Goal: Register for event/course

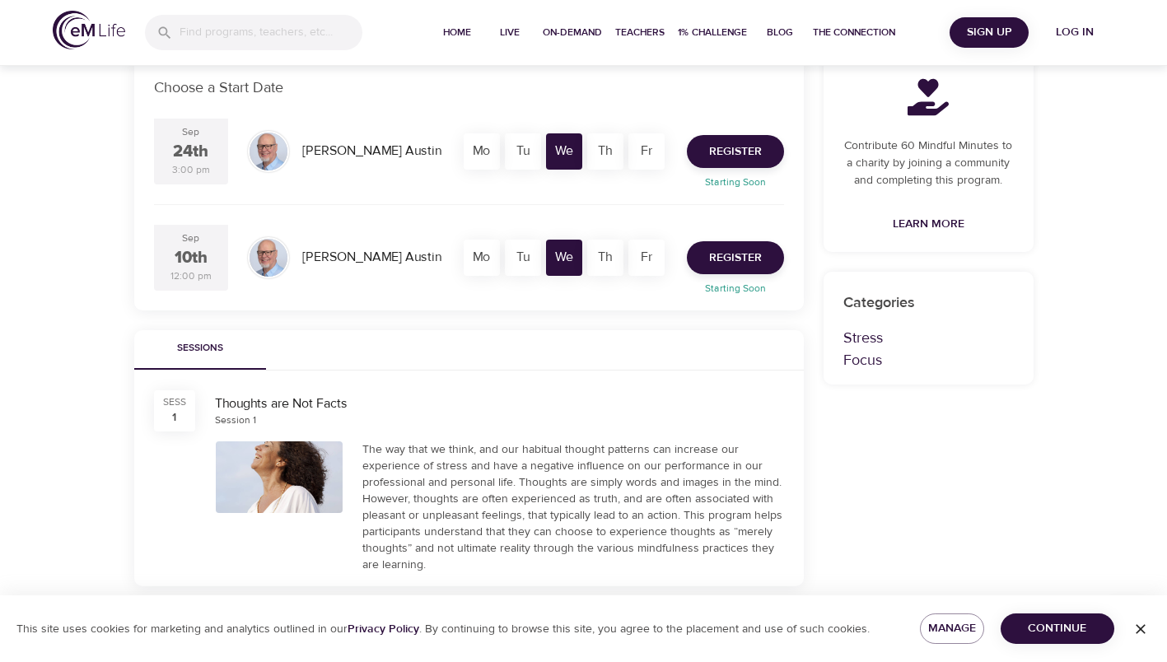
scroll to position [165, 0]
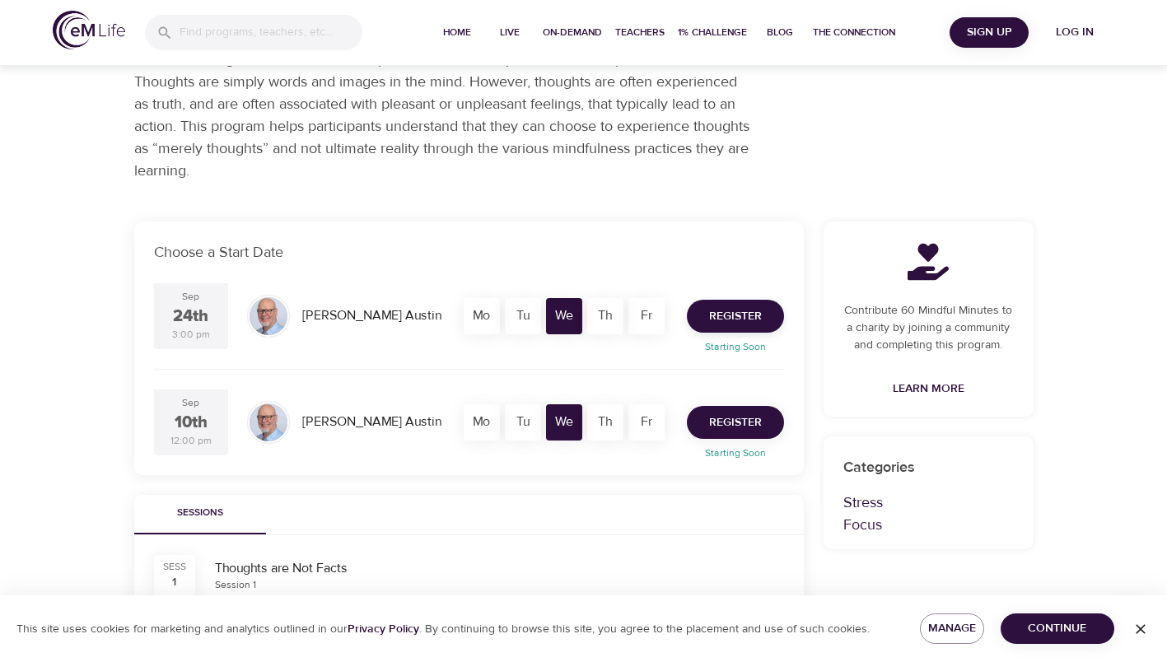
click at [737, 421] on span "Register" at bounding box center [735, 423] width 53 height 21
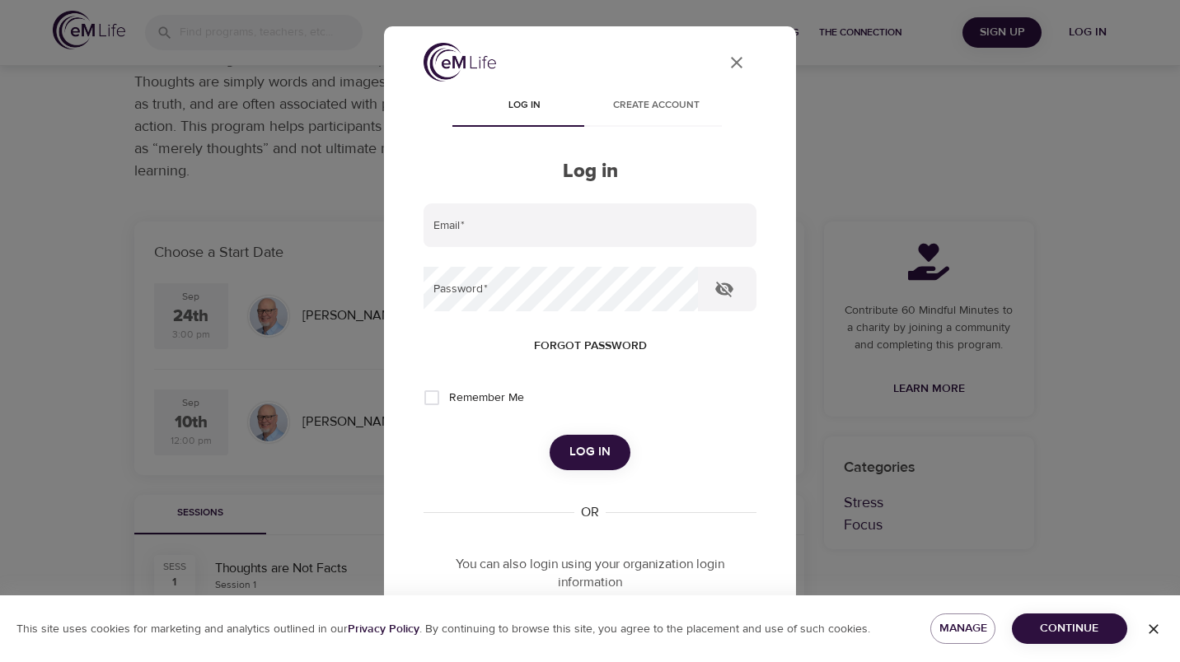
type input "[PERSON_NAME][EMAIL_ADDRESS][DOMAIN_NAME]"
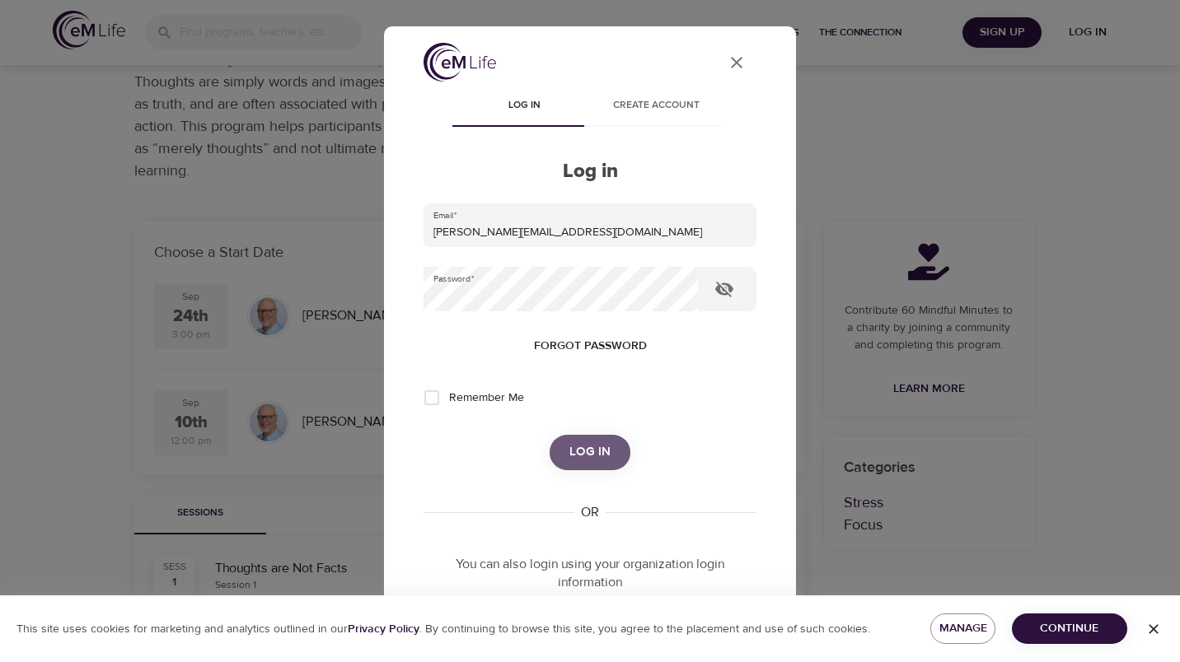
click at [587, 447] on span "Log in" at bounding box center [589, 452] width 41 height 21
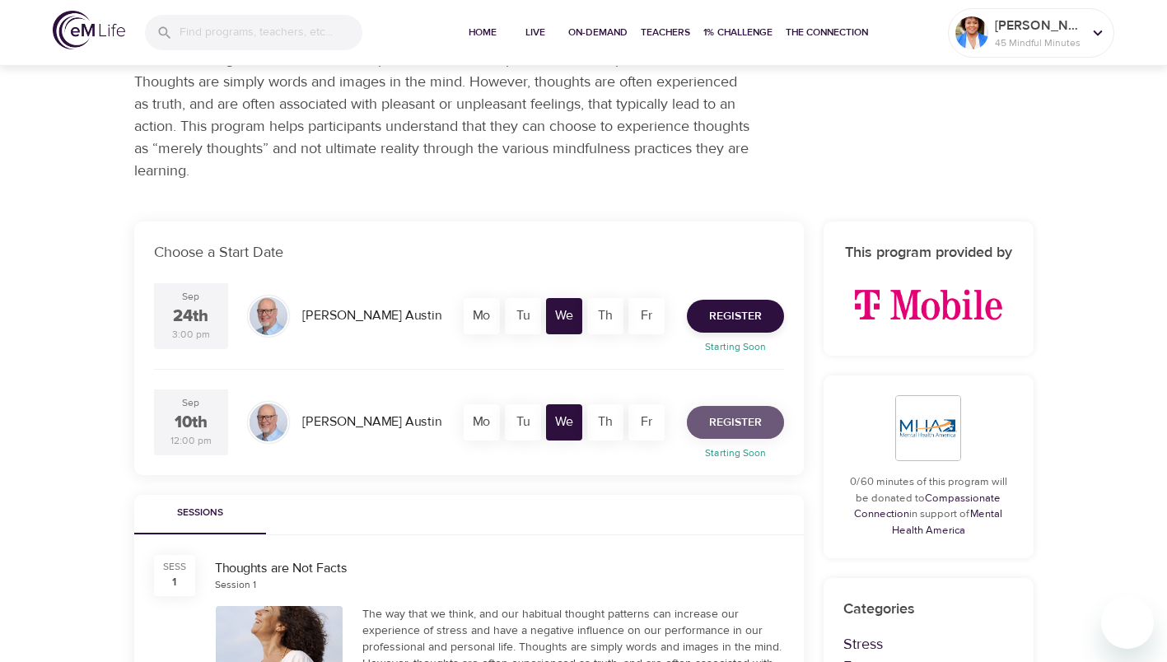
click at [763, 421] on button "Register" at bounding box center [735, 422] width 97 height 33
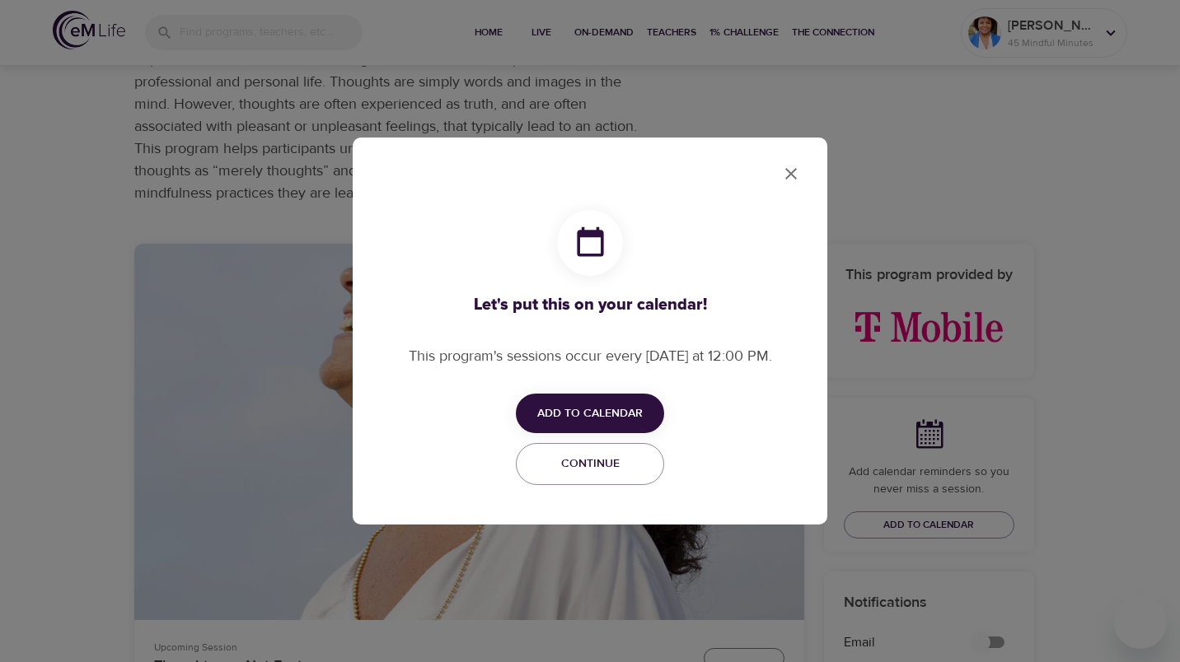
checkbox input "true"
click at [601, 416] on span "Add to Calendar" at bounding box center [589, 414] width 105 height 21
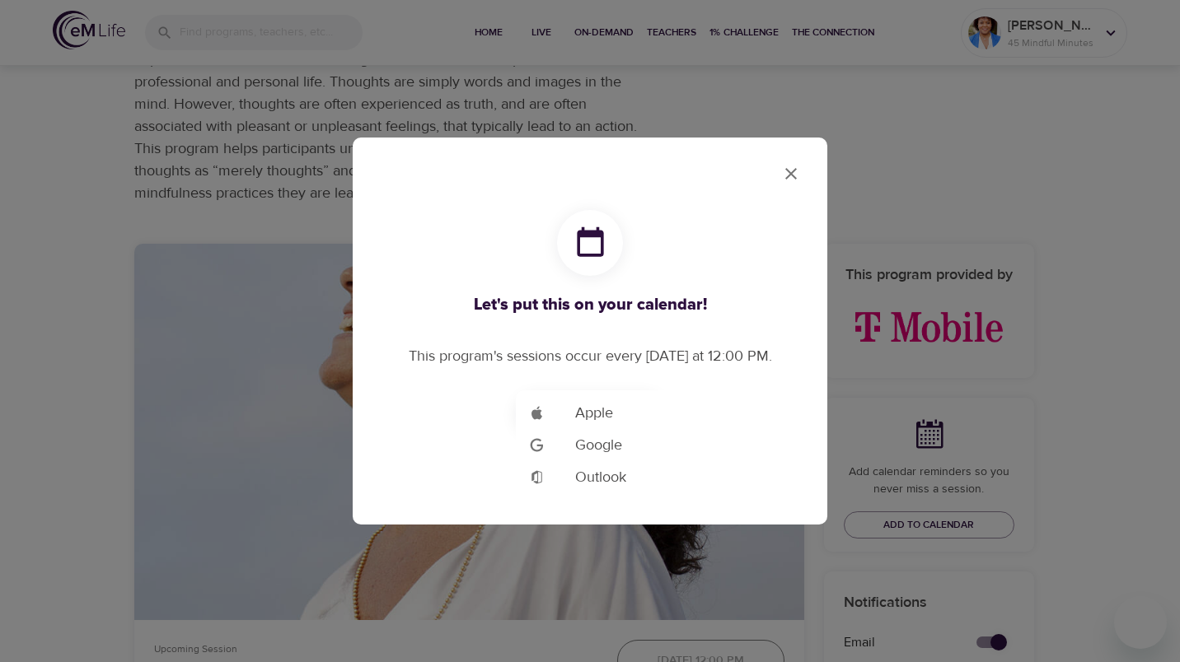
click at [630, 476] on li "Add to Google Calendar Outlook" at bounding box center [615, 477] width 198 height 32
click at [792, 178] on div at bounding box center [590, 331] width 1180 height 662
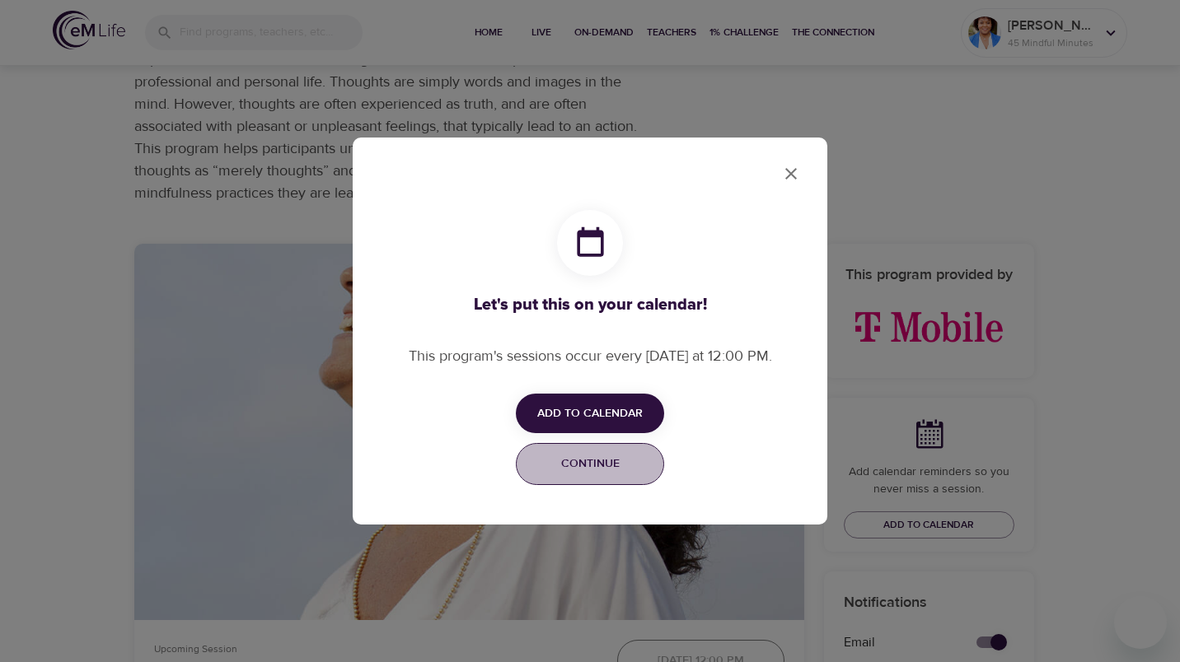
click at [604, 474] on button "Continue" at bounding box center [590, 464] width 148 height 42
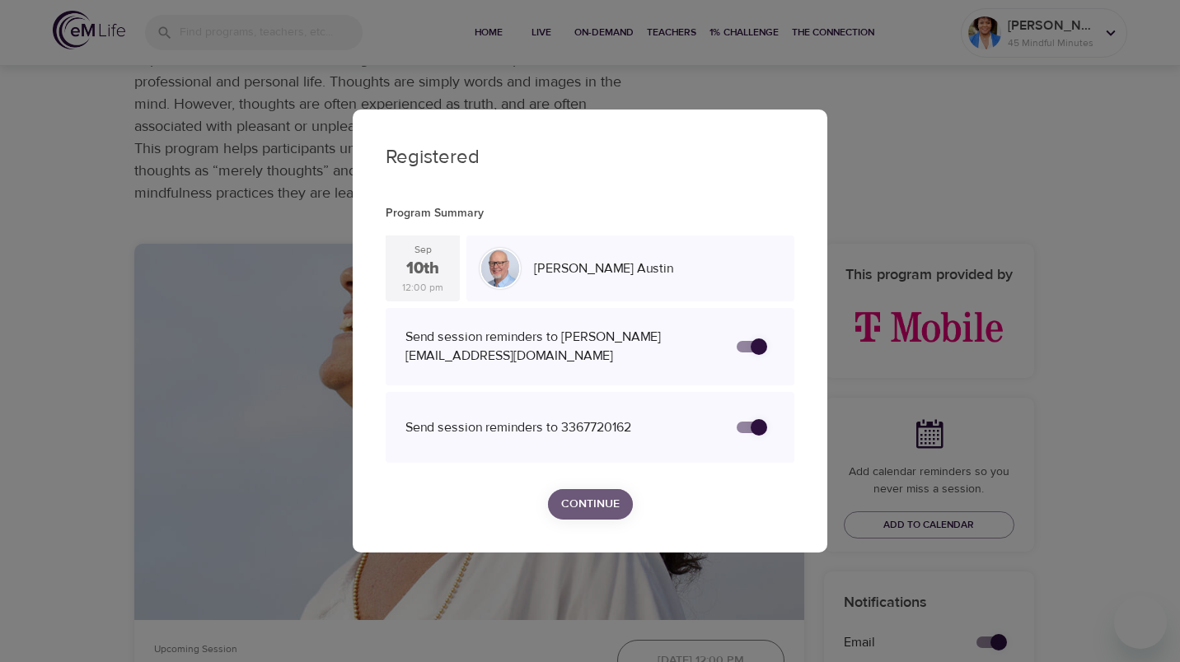
click at [602, 499] on span "Continue" at bounding box center [590, 504] width 58 height 21
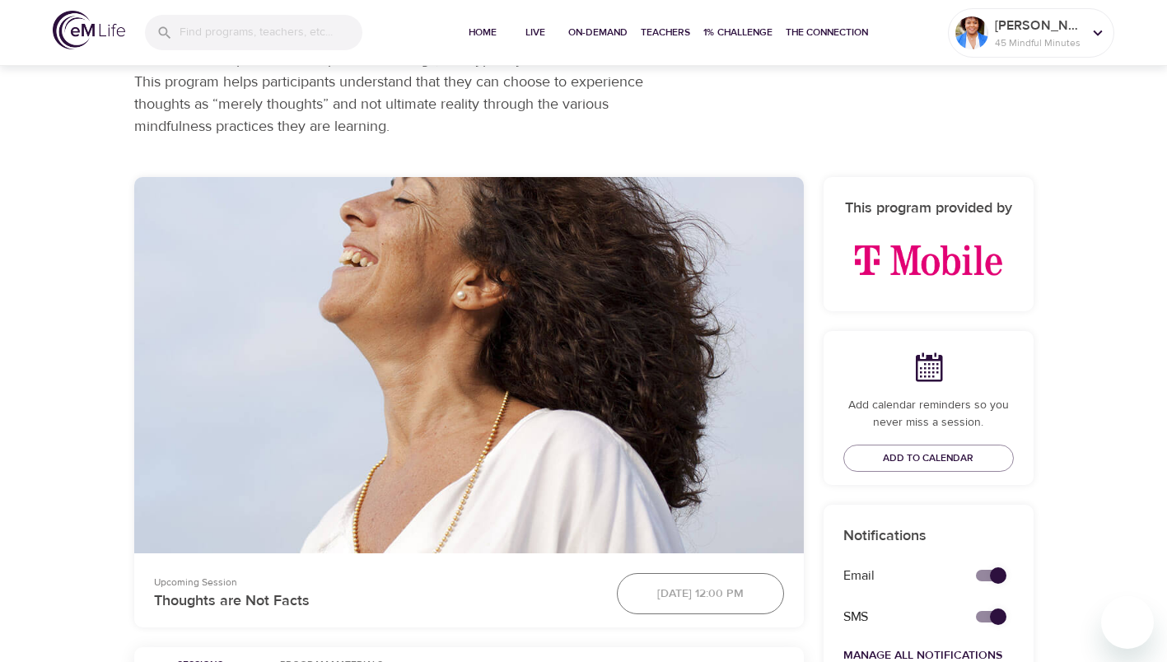
scroll to position [247, 0]
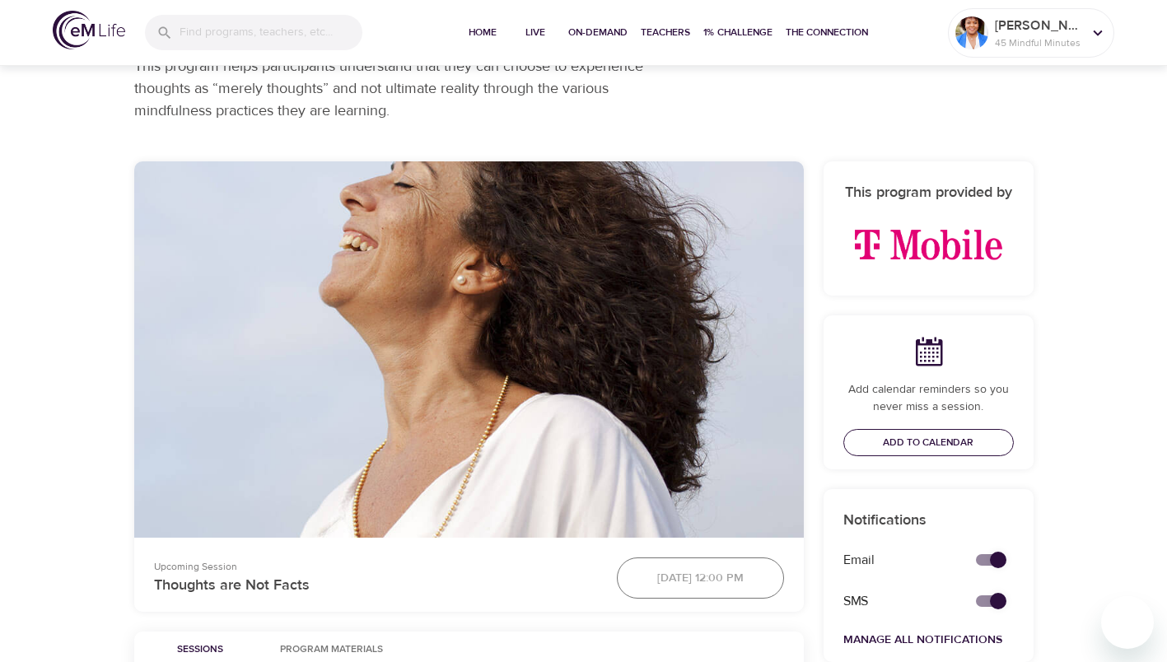
click at [935, 442] on span "Add to Calendar" at bounding box center [928, 442] width 91 height 17
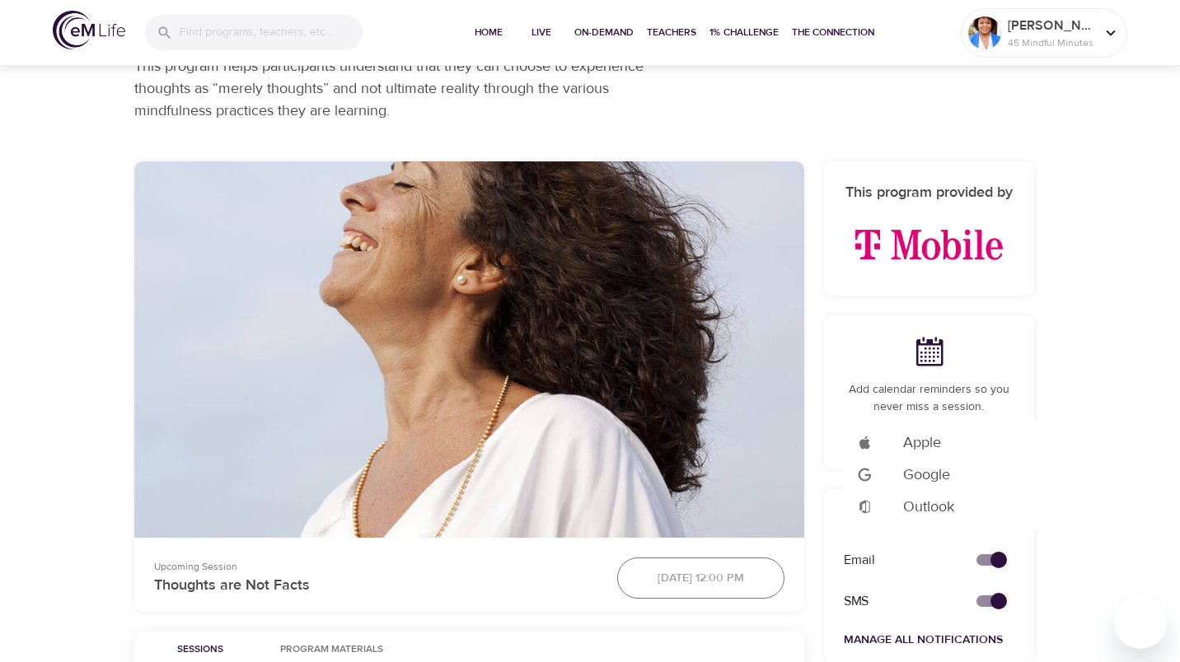
click at [1077, 341] on div at bounding box center [590, 331] width 1180 height 662
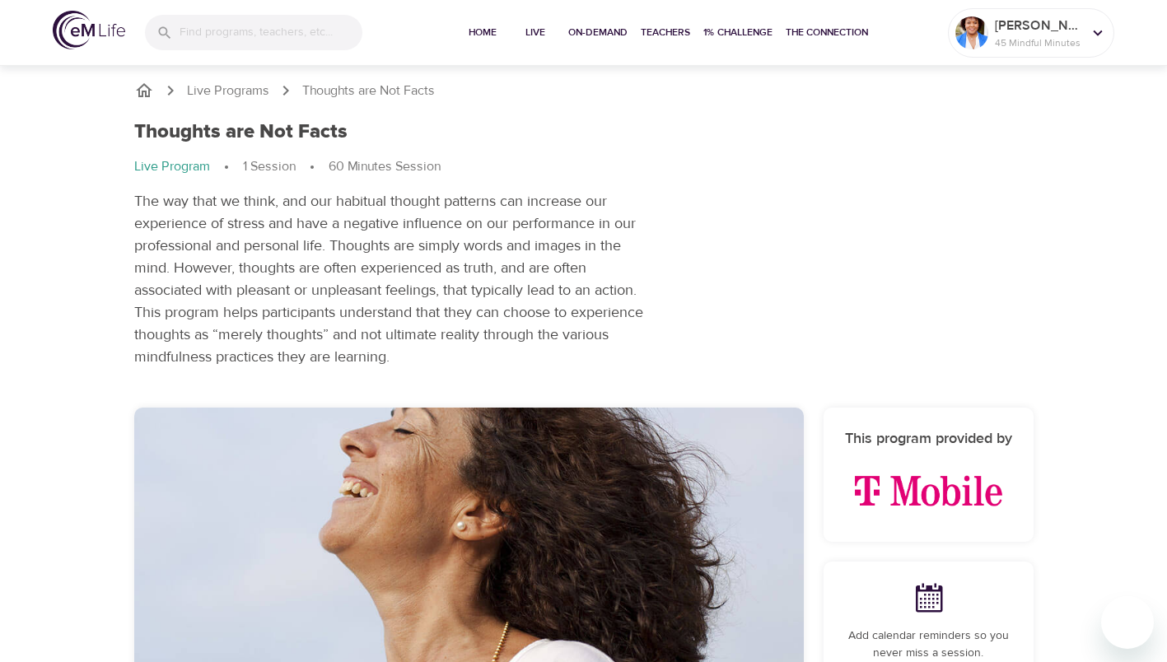
scroll to position [0, 0]
